Goal: Task Accomplishment & Management: Use online tool/utility

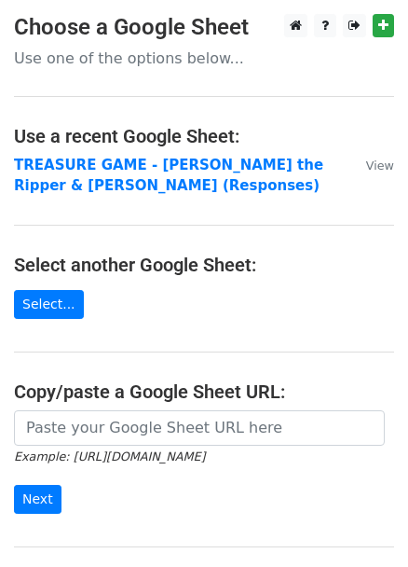
click at [216, 44] on main "Choose a Google Sheet Use one of the options below... Use a recent Google Sheet…" at bounding box center [204, 313] width 408 height 599
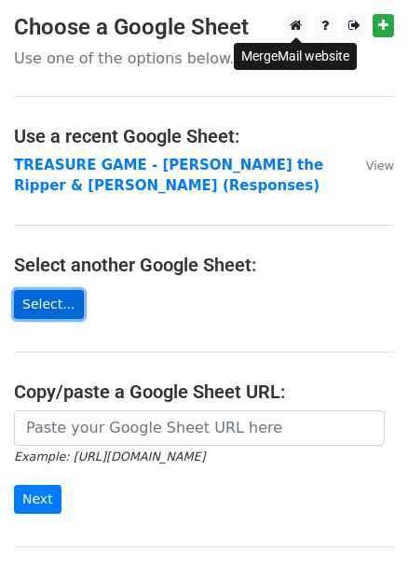
click at [47, 300] on link "Select..." at bounding box center [49, 304] width 70 height 29
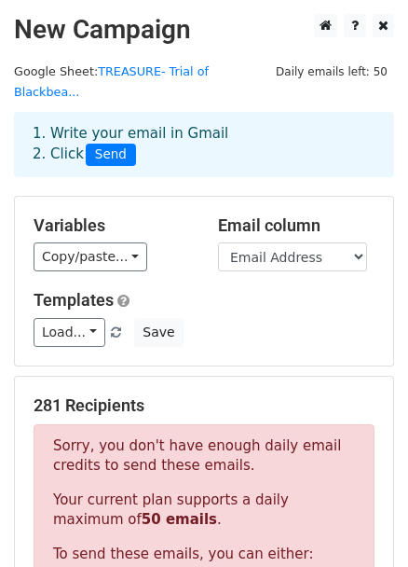
click at [319, 290] on h5 "Templates" at bounding box center [204, 300] width 341 height 21
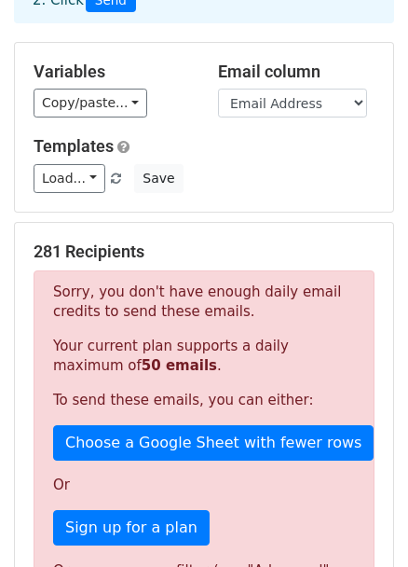
scroll to position [84, 0]
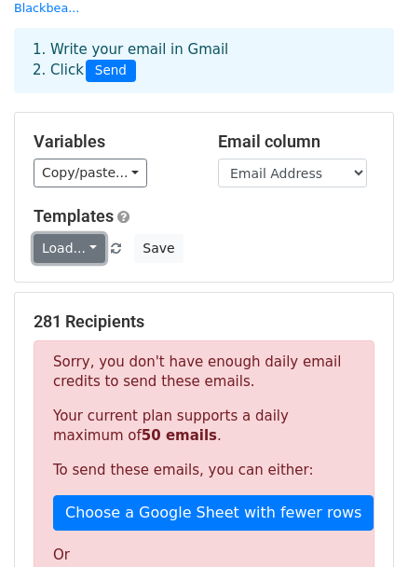
click at [57, 234] on link "Load..." at bounding box center [70, 248] width 72 height 29
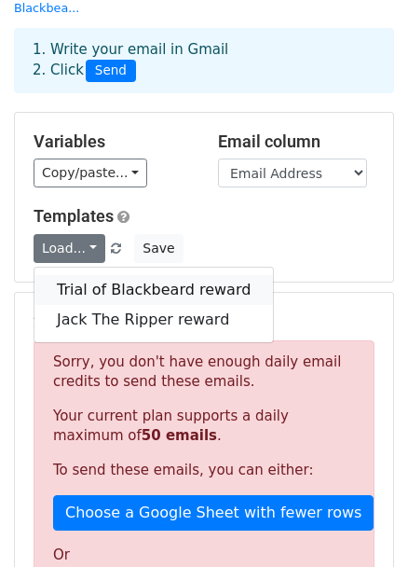
click at [110, 275] on link "Trial of Blackbeard reward" at bounding box center [153, 290] width 239 height 30
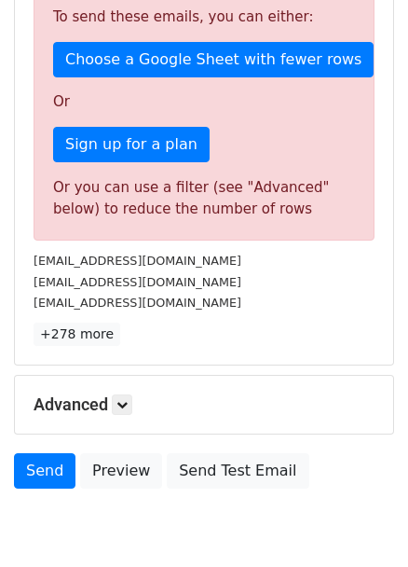
scroll to position [593, 0]
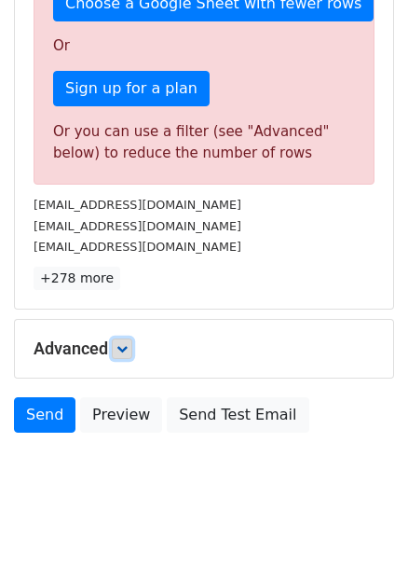
click at [119, 338] on link at bounding box center [122, 348] width 21 height 21
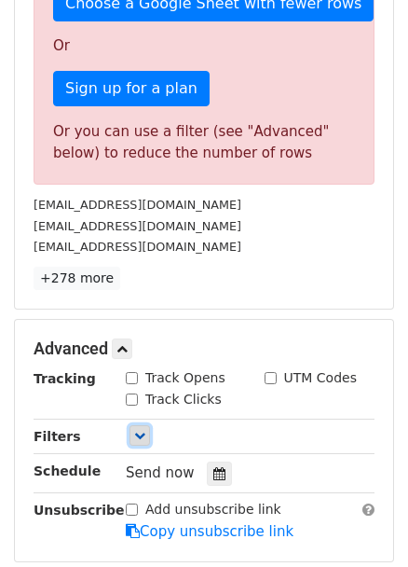
click at [135, 430] on icon at bounding box center [139, 435] width 11 height 11
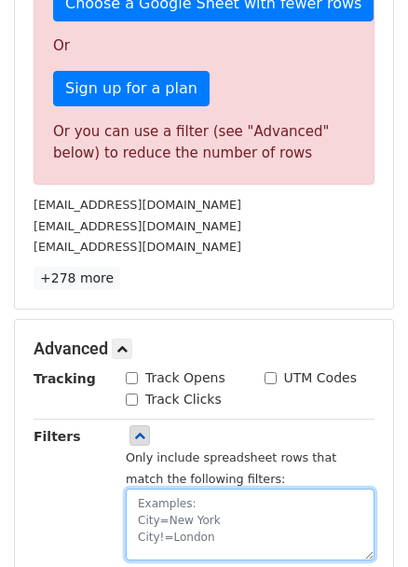
click at [185, 494] on textarea at bounding box center [250, 524] width 249 height 72
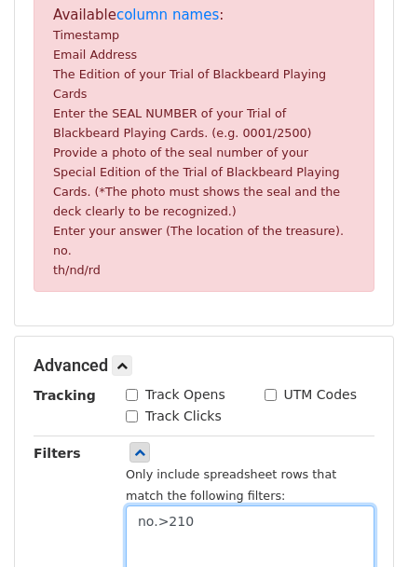
click at [162, 505] on textarea "no.>210" at bounding box center [250, 541] width 249 height 72
type textarea "no.=210"
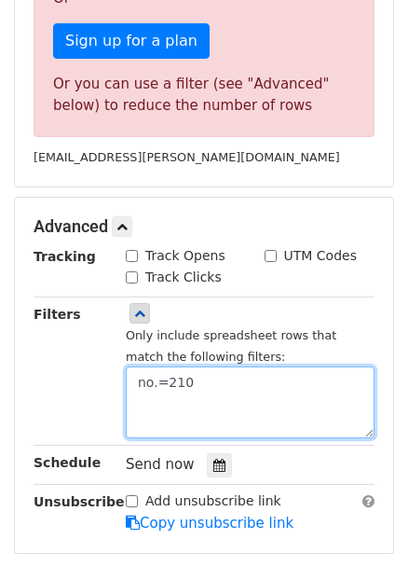
scroll to position [706, 0]
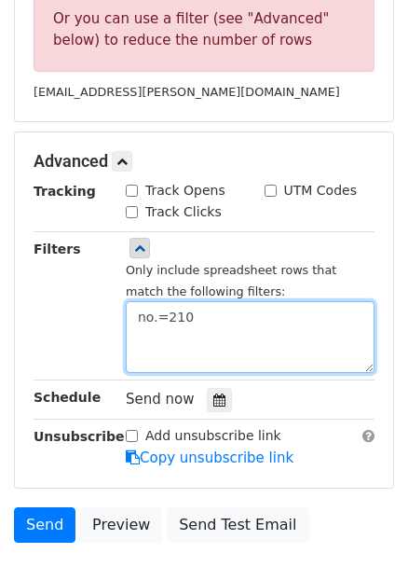
click at [130, 301] on textarea "no.=210" at bounding box center [250, 337] width 249 height 72
drag, startPoint x: 220, startPoint y: 296, endPoint x: -35, endPoint y: 278, distance: 256.1
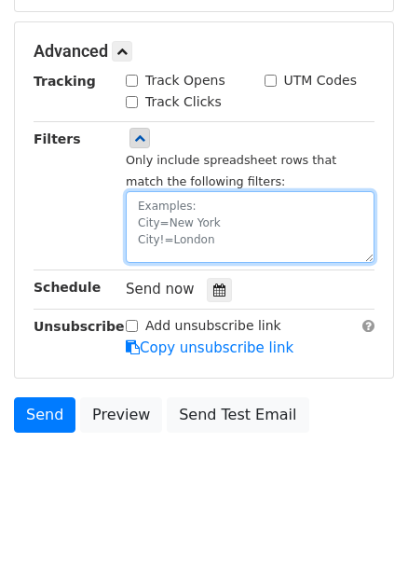
paste textarea "no.=210"
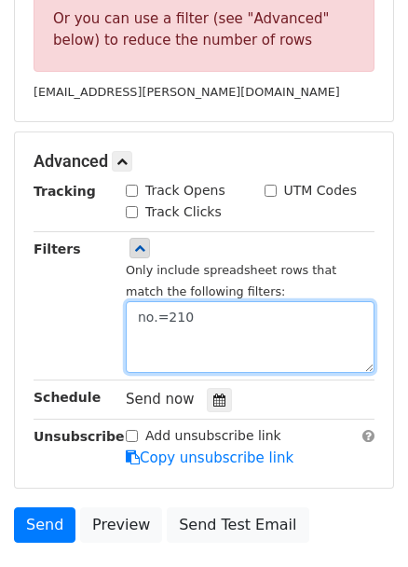
click at [158, 301] on textarea "no.=210" at bounding box center [250, 337] width 249 height 72
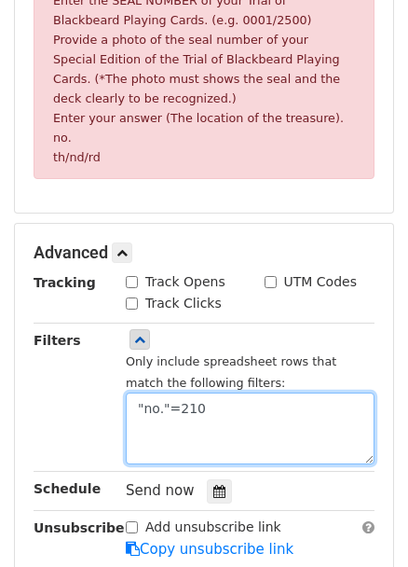
drag, startPoint x: 232, startPoint y: 380, endPoint x: 20, endPoint y: 375, distance: 212.6
click at [20, 375] on div "Filters Only include spreadsheet rows that match the following filters: "no."=2…" at bounding box center [204, 397] width 369 height 135
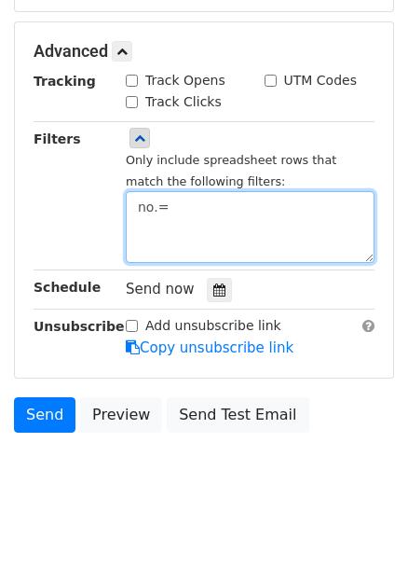
click at [152, 191] on textarea "no.=" at bounding box center [250, 227] width 249 height 72
drag, startPoint x: 158, startPoint y: 187, endPoint x: 111, endPoint y: 178, distance: 47.5
click at [111, 178] on div "Filters Only include spreadsheet rows that match the following filters: no.=" at bounding box center [204, 196] width 369 height 135
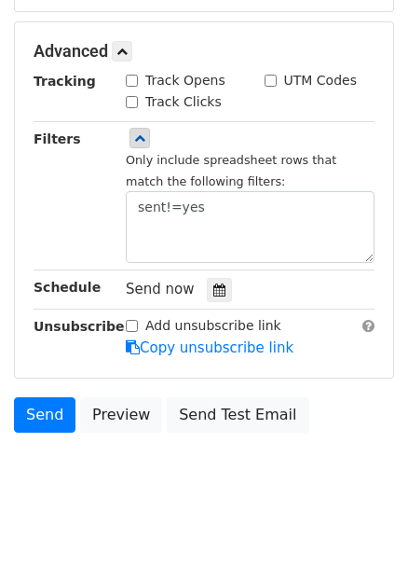
click at [282, 451] on body "New Campaign Daily emails left: 50 Google Sheet: TREASURE- Trial of Blackbea...…" at bounding box center [204, 40] width 408 height 954
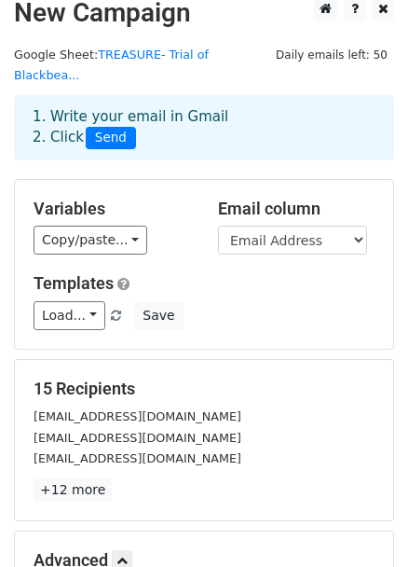
scroll to position [186, 0]
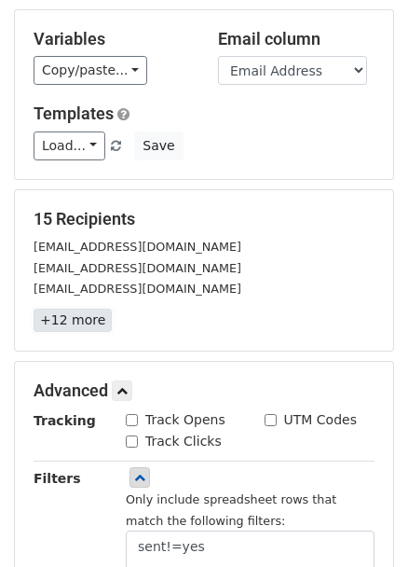
click at [84, 309] on link "+12 more" at bounding box center [73, 320] width 78 height 23
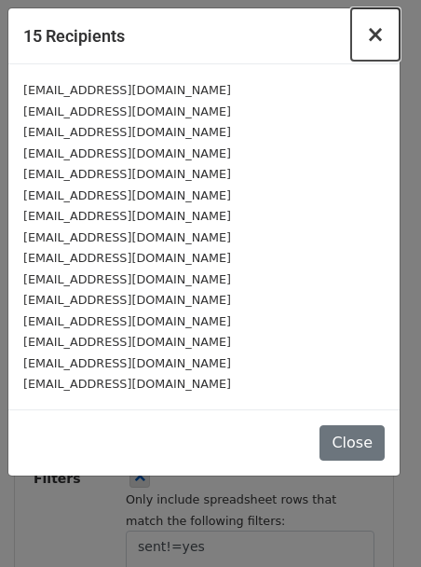
click at [365, 34] on button "×" at bounding box center [375, 34] width 48 height 52
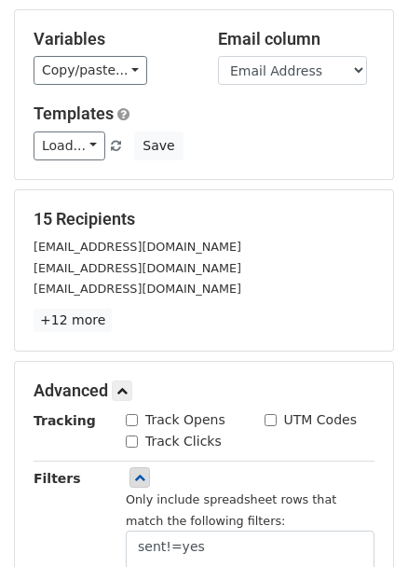
click at [288, 278] on div "[EMAIL_ADDRESS][DOMAIN_NAME]" at bounding box center [204, 288] width 369 height 21
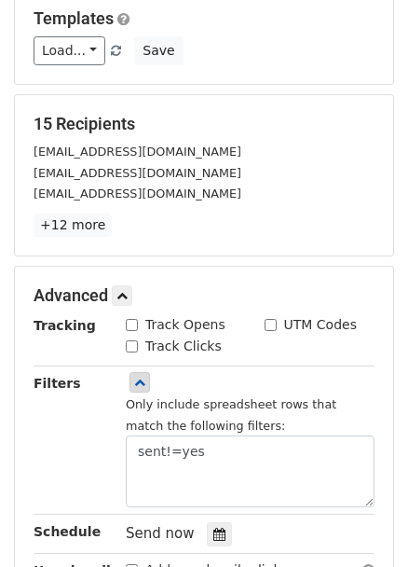
scroll to position [356, 0]
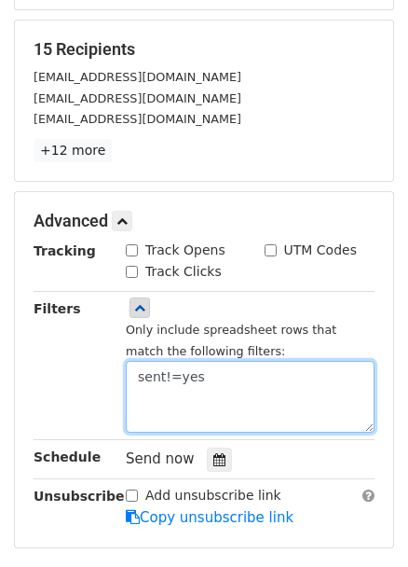
click at [260, 364] on textarea "sent!=yes" at bounding box center [250, 397] width 249 height 72
click at [206, 376] on textarea "sent!=yes" at bounding box center [250, 397] width 249 height 72
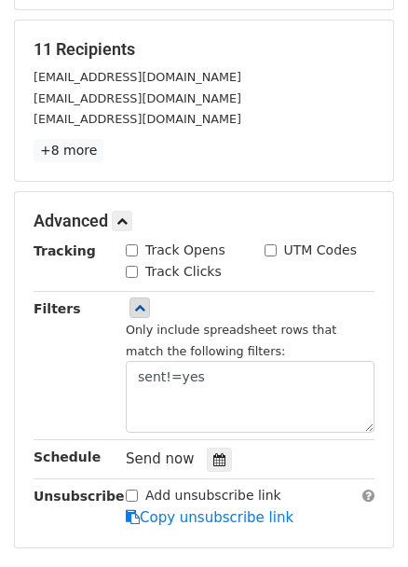
click at [83, 394] on div "Filters" at bounding box center [66, 365] width 92 height 135
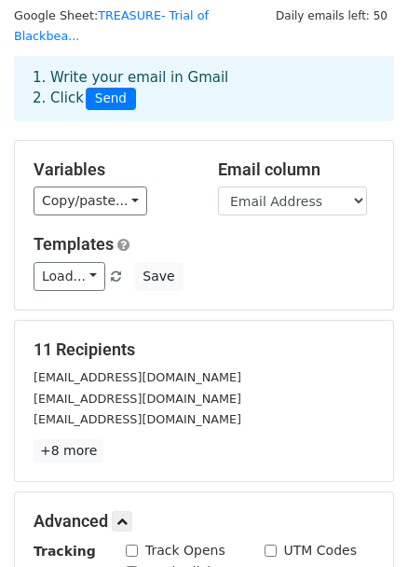
scroll to position [0, 0]
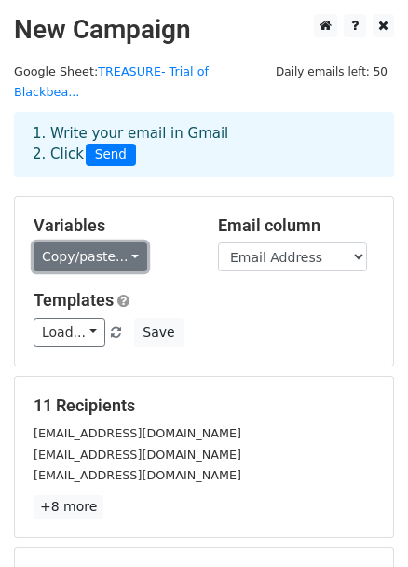
click at [110, 242] on link "Copy/paste..." at bounding box center [91, 256] width 114 height 29
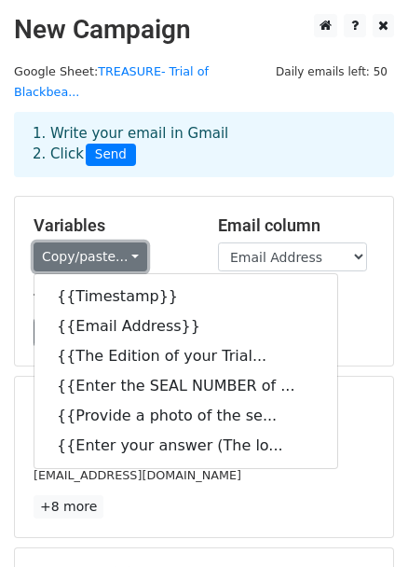
click at [110, 242] on link "Copy/paste..." at bounding box center [91, 256] width 114 height 29
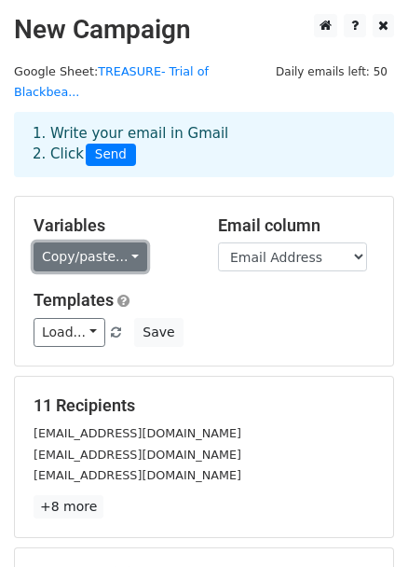
click at [79, 242] on link "Copy/paste..." at bounding box center [91, 256] width 114 height 29
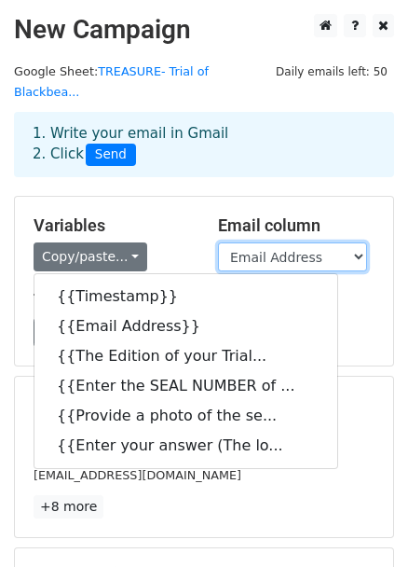
click at [266, 242] on select "Timestamp Email Address The Edition of your Trial of Blackbeard Playing Cards E…" at bounding box center [292, 256] width 149 height 29
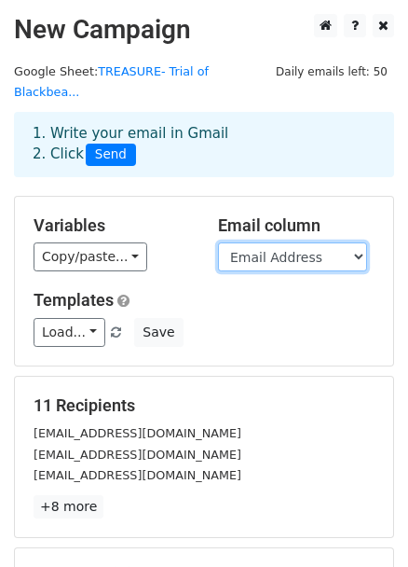
click at [266, 242] on select "Timestamp Email Address The Edition of your Trial of Blackbeard Playing Cards E…" at bounding box center [292, 256] width 149 height 29
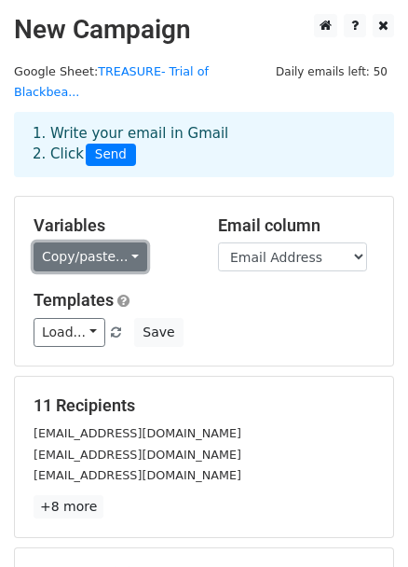
click at [123, 242] on link "Copy/paste..." at bounding box center [91, 256] width 114 height 29
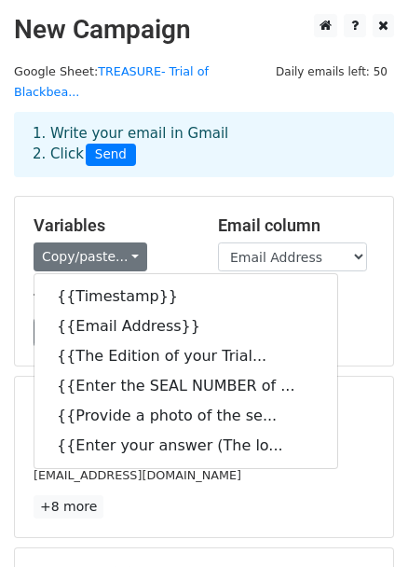
click at [182, 169] on div "1. Write your email in Gmail 2. Click Send" at bounding box center [204, 158] width 408 height 75
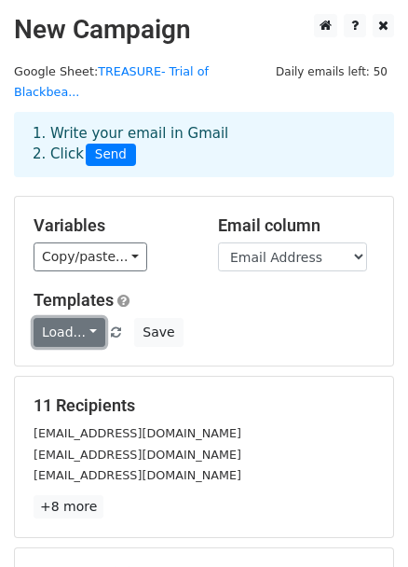
click at [86, 319] on link "Load..." at bounding box center [70, 332] width 72 height 29
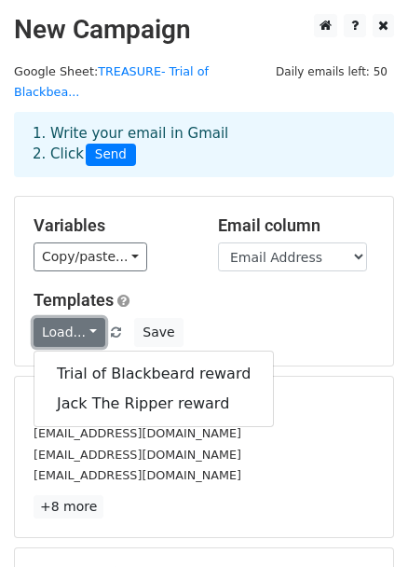
click at [86, 319] on link "Load..." at bounding box center [70, 332] width 72 height 29
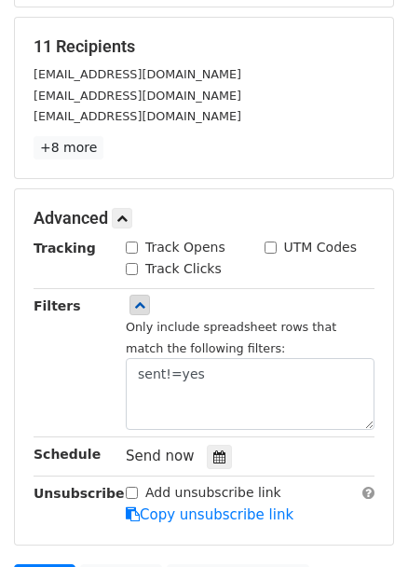
scroll to position [423, 0]
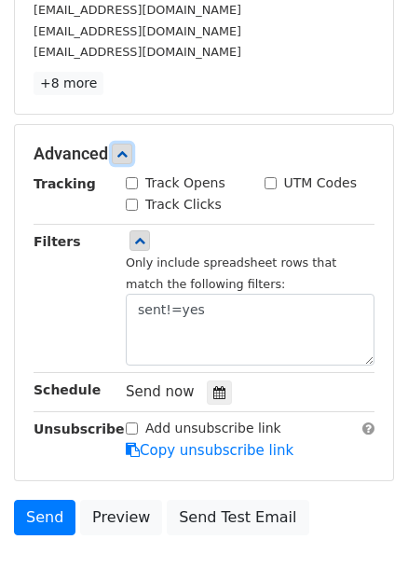
click at [132, 144] on link at bounding box center [122, 154] width 21 height 21
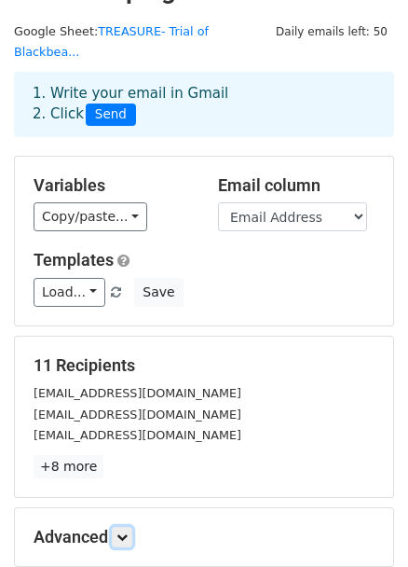
scroll to position [0, 0]
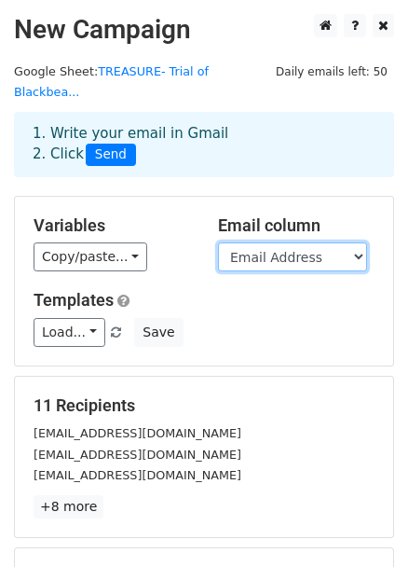
click at [260, 242] on select "Timestamp Email Address The Edition of your Trial of Blackbeard Playing Cards E…" at bounding box center [292, 256] width 149 height 29
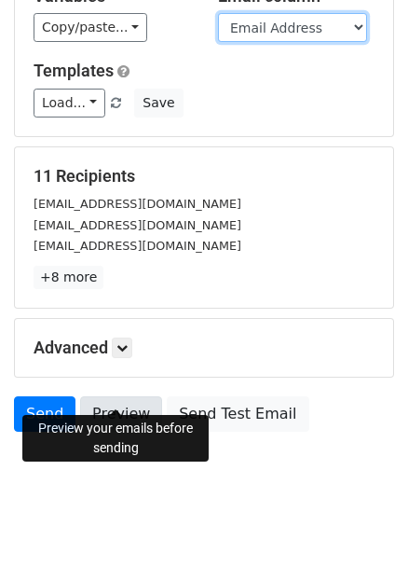
scroll to position [230, 0]
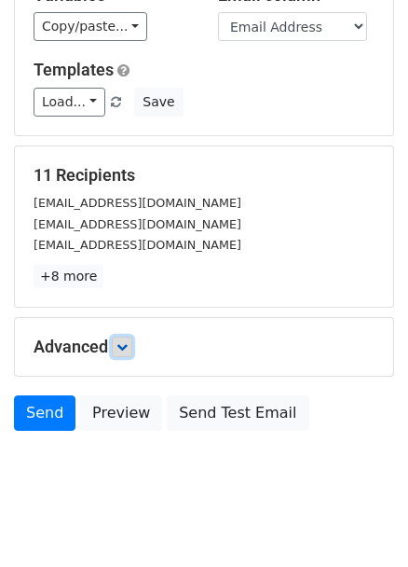
click at [123, 341] on icon at bounding box center [122, 346] width 11 height 11
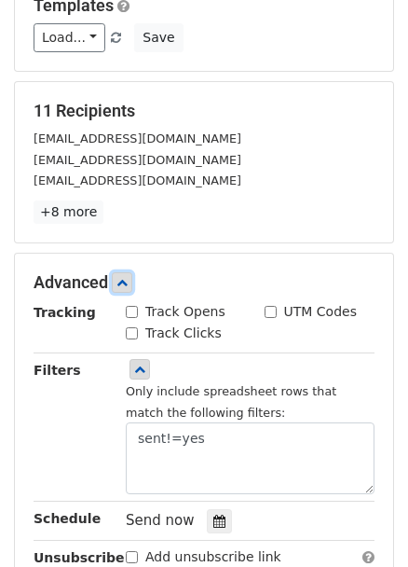
scroll to position [315, 0]
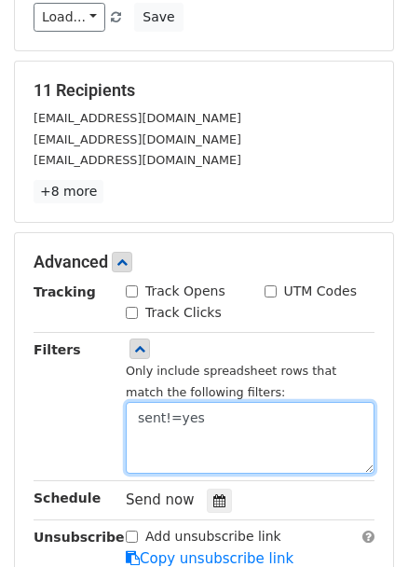
click at [175, 405] on textarea "sent!=yes" at bounding box center [250, 438] width 249 height 72
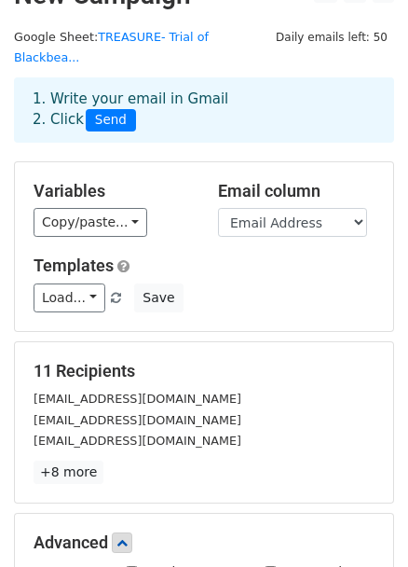
scroll to position [0, 0]
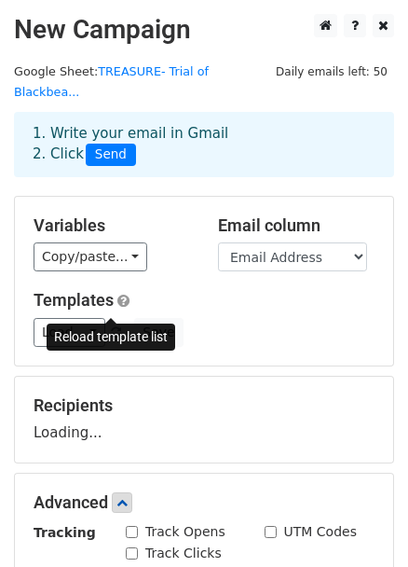
click at [112, 327] on span at bounding box center [116, 333] width 10 height 12
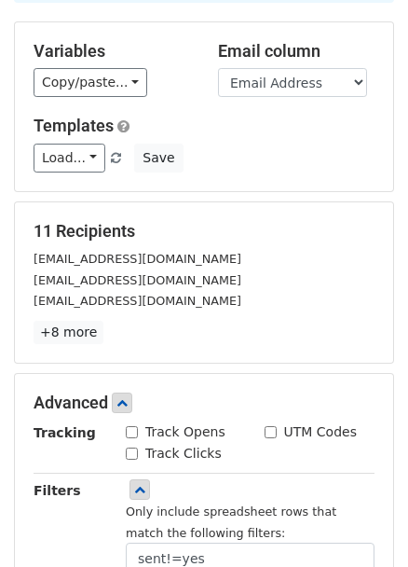
scroll to position [84, 0]
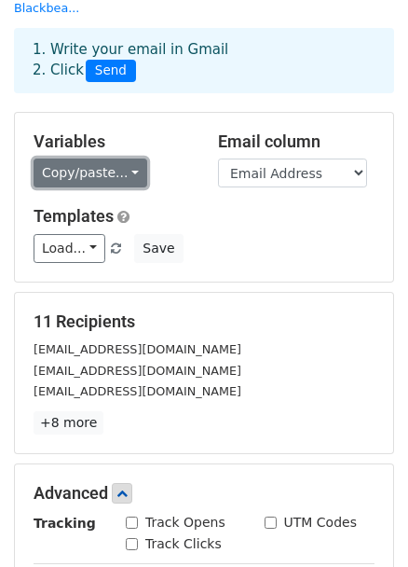
click at [121, 158] on link "Copy/paste..." at bounding box center [91, 172] width 114 height 29
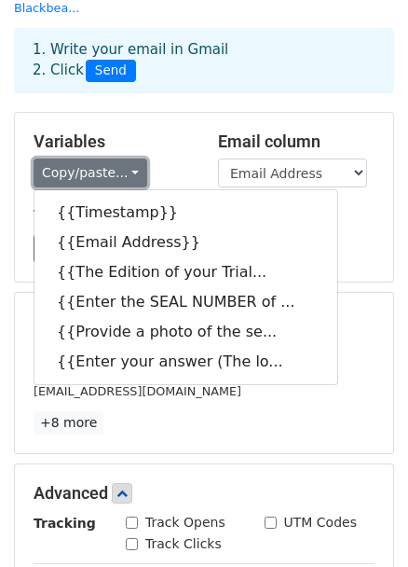
click at [121, 158] on link "Copy/paste..." at bounding box center [91, 172] width 114 height 29
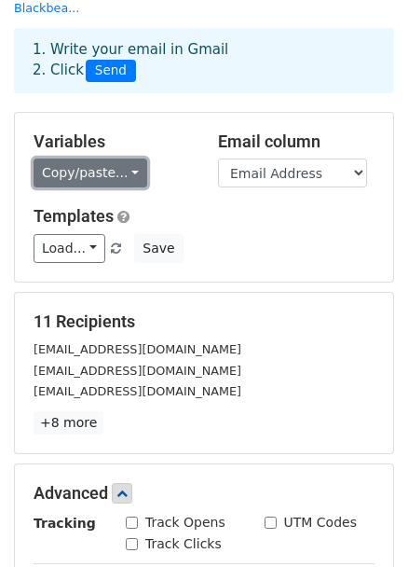
click at [121, 158] on link "Copy/paste..." at bounding box center [91, 172] width 114 height 29
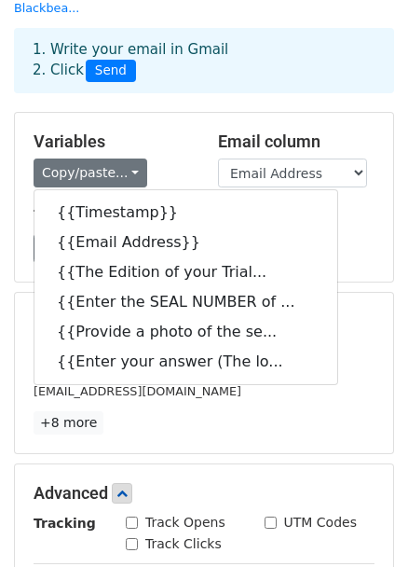
click at [377, 268] on form "Variables Copy/paste... {{Timestamp}} {{Email Address}} {{The Edition of your T…" at bounding box center [204, 498] width 380 height 772
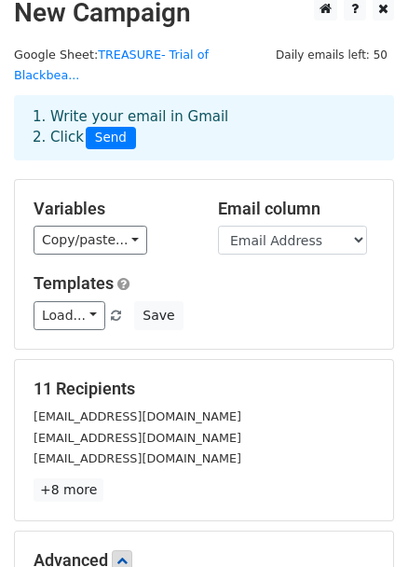
scroll to position [0, 0]
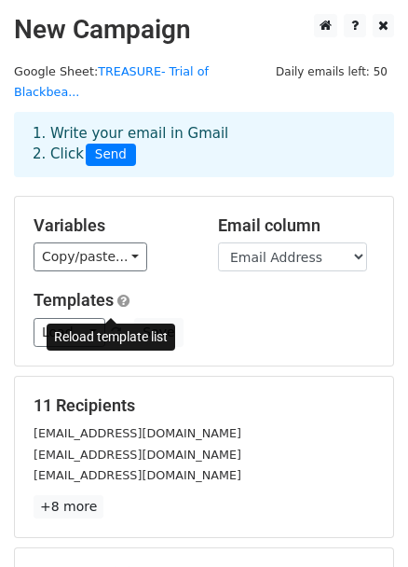
click at [114, 327] on span at bounding box center [116, 333] width 10 height 12
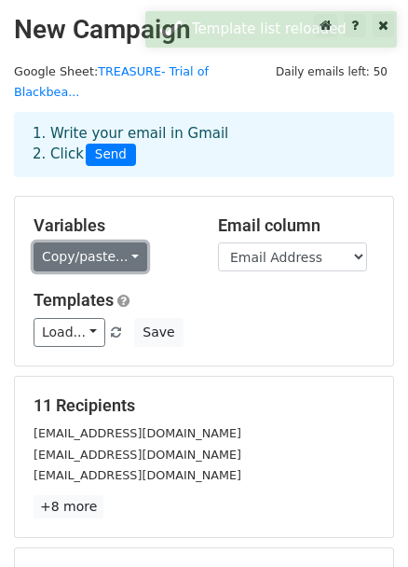
click at [122, 242] on link "Copy/paste..." at bounding box center [91, 256] width 114 height 29
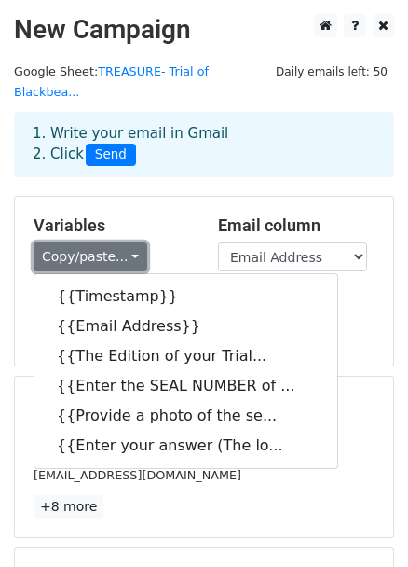
click at [122, 242] on link "Copy/paste..." at bounding box center [91, 256] width 114 height 29
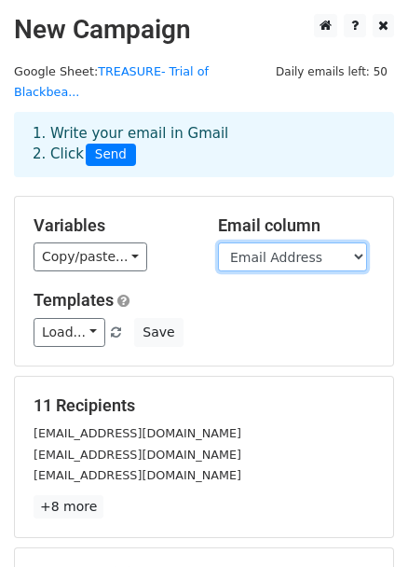
click at [323, 242] on select "Timestamp Email Address The Edition of your Trial of Blackbeard Playing Cards E…" at bounding box center [292, 256] width 149 height 29
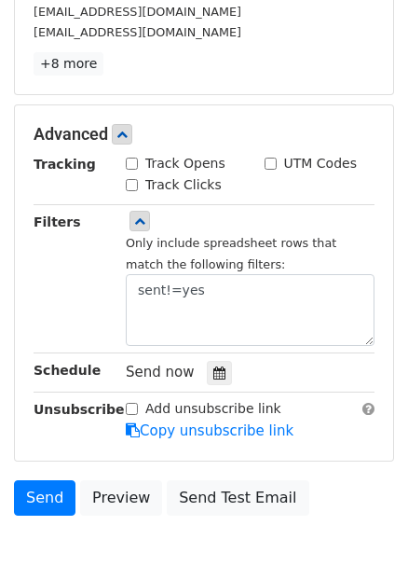
scroll to position [423, 0]
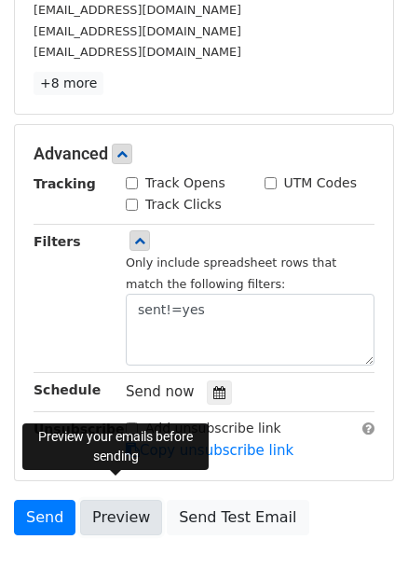
click at [127, 500] on link "Preview" at bounding box center [121, 517] width 82 height 35
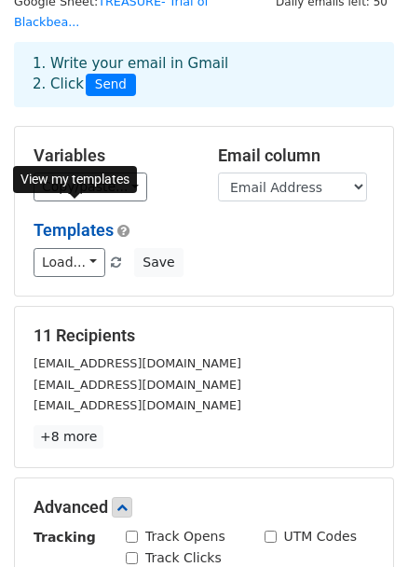
scroll to position [0, 0]
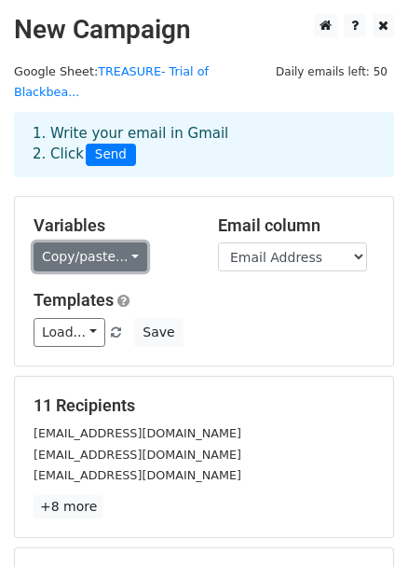
click at [137, 242] on link "Copy/paste..." at bounding box center [91, 256] width 114 height 29
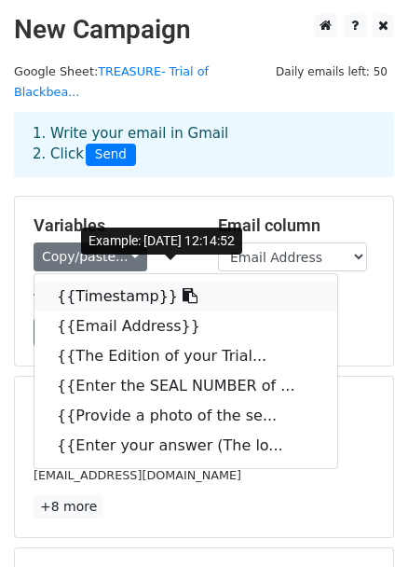
click at [138, 282] on link "{{Timestamp}}" at bounding box center [185, 297] width 303 height 30
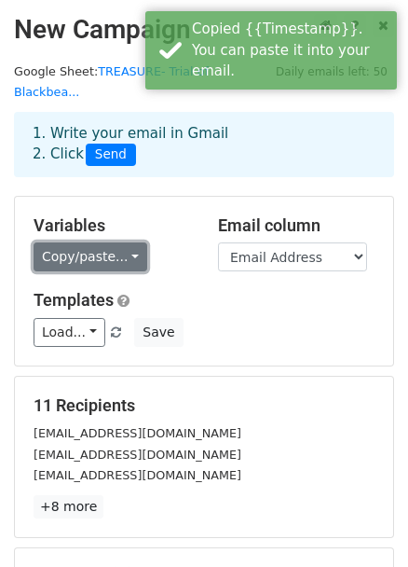
click at [111, 242] on link "Copy/paste..." at bounding box center [91, 256] width 114 height 29
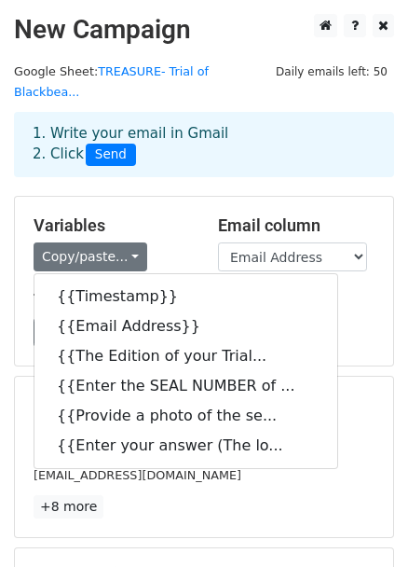
click at [135, 473] on div "11 Recipients [EMAIL_ADDRESS][DOMAIN_NAME] [EMAIL_ADDRESS][DOMAIN_NAME] [EMAIL_…" at bounding box center [204, 456] width 341 height 123
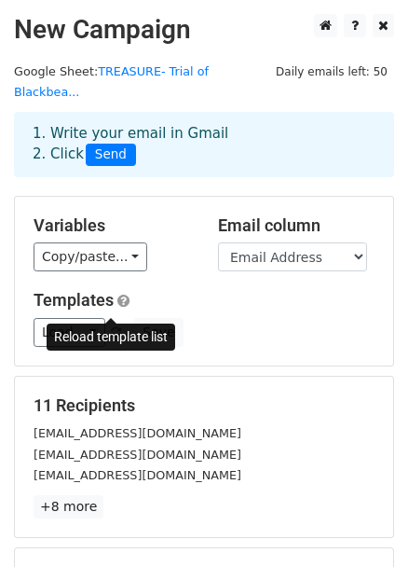
click at [113, 327] on span at bounding box center [116, 333] width 10 height 12
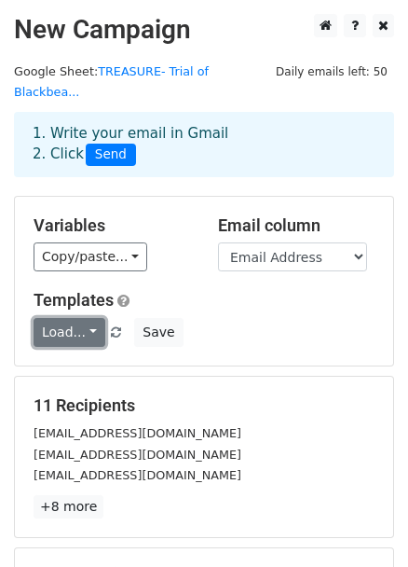
click at [84, 318] on link "Load..." at bounding box center [70, 332] width 72 height 29
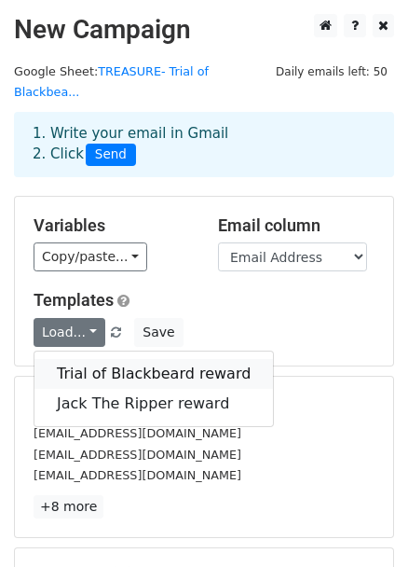
click at [105, 359] on link "Trial of Blackbeard reward" at bounding box center [153, 374] width 239 height 30
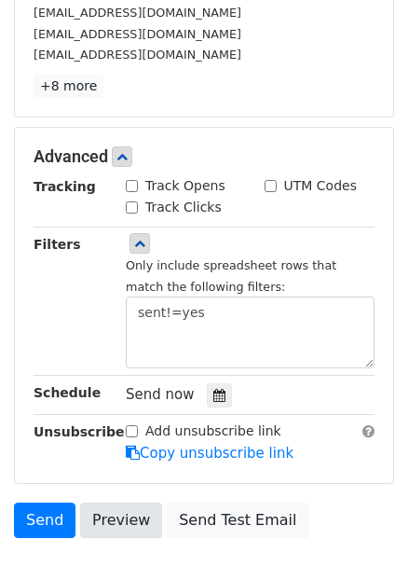
scroll to position [423, 0]
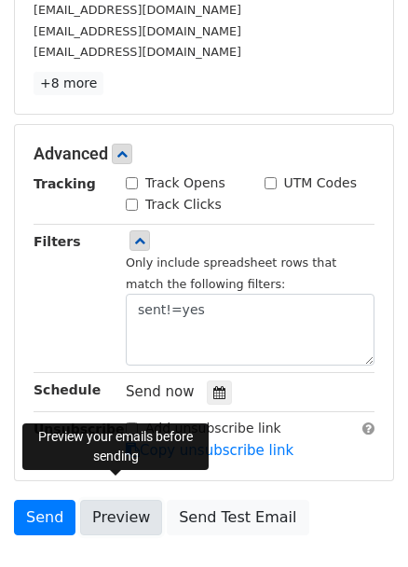
click at [107, 500] on link "Preview" at bounding box center [121, 517] width 82 height 35
click at [140, 500] on link "Preview" at bounding box center [121, 517] width 82 height 35
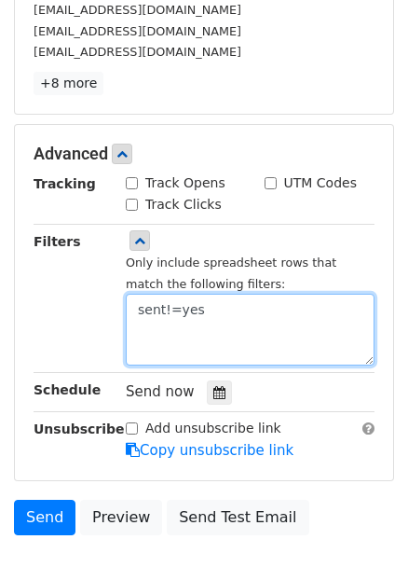
click at [209, 300] on textarea "sent!=yes" at bounding box center [250, 330] width 249 height 72
click at [163, 294] on textarea "sent!=yes" at bounding box center [250, 330] width 249 height 72
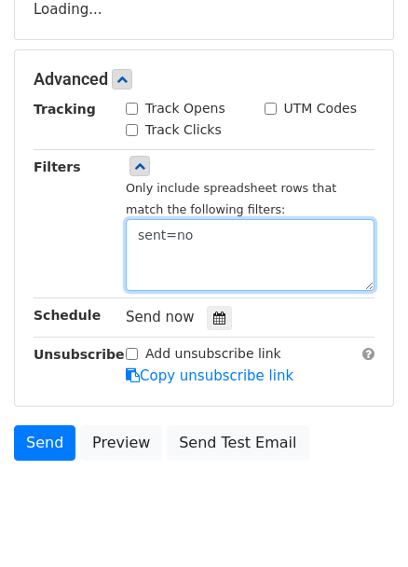
type textarea "sent=no"
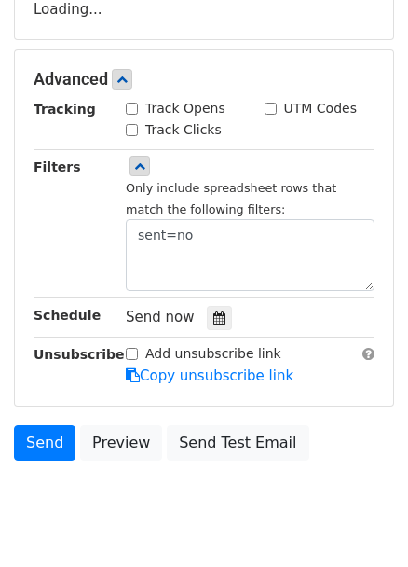
click at [38, 234] on div "Filters" at bounding box center [66, 224] width 92 height 135
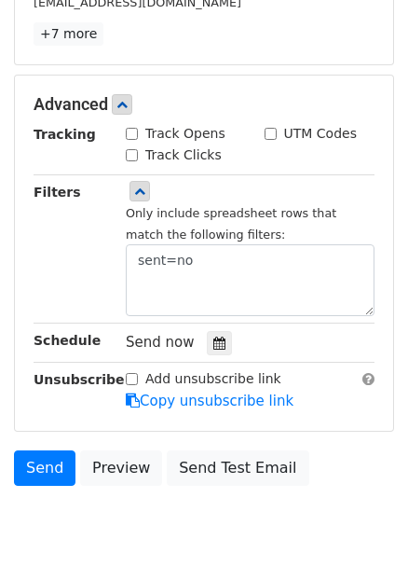
scroll to position [526, 0]
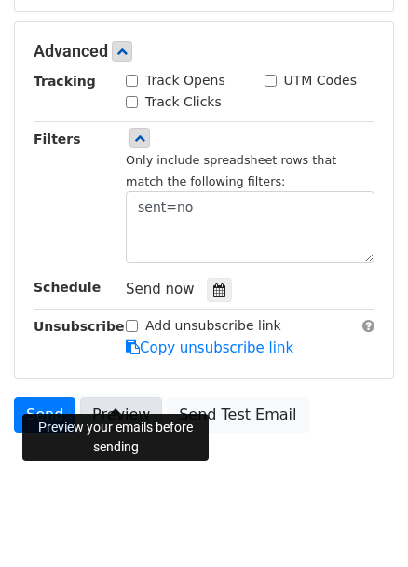
click at [131, 397] on link "Preview" at bounding box center [121, 414] width 82 height 35
